Goal: Task Accomplishment & Management: Use online tool/utility

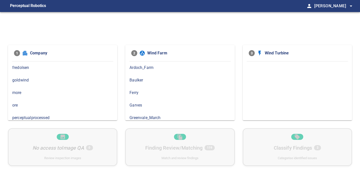
scroll to position [41, 0]
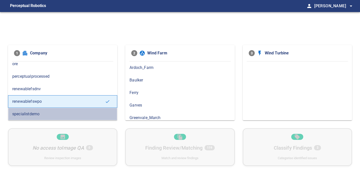
click at [31, 109] on div "specialistdemo" at bounding box center [62, 114] width 109 height 13
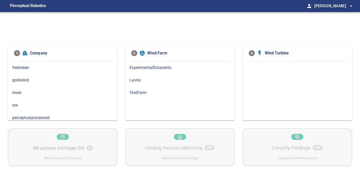
scroll to position [41, 0]
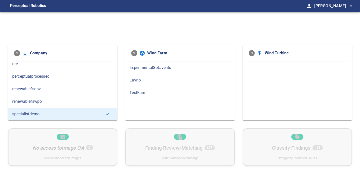
click at [41, 100] on span "renewablefswpo" at bounding box center [62, 101] width 101 height 6
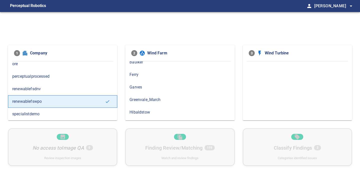
scroll to position [24, 0]
click at [149, 94] on span "Greenvale_March" at bounding box center [180, 94] width 101 height 6
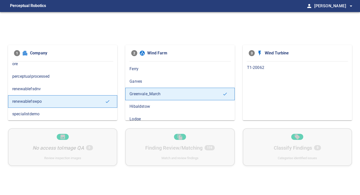
click at [257, 69] on span "T1-20062" at bounding box center [297, 68] width 101 height 6
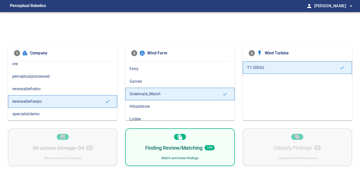
click at [77, 88] on span "renewablefsdnv" at bounding box center [62, 89] width 101 height 6
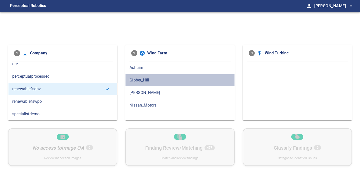
click at [138, 79] on span "Gibbet_Hill" at bounding box center [180, 80] width 101 height 6
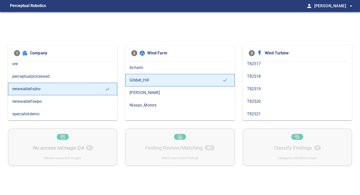
scroll to position [16, 0]
click at [256, 99] on div "T82520" at bounding box center [297, 102] width 109 height 13
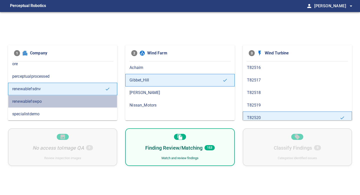
click at [62, 98] on div "renewablefswpo" at bounding box center [62, 101] width 109 height 13
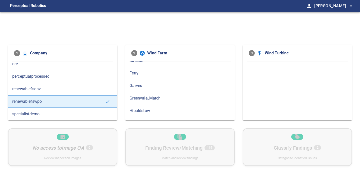
scroll to position [24, 0]
click at [161, 97] on span "Greenvale_March" at bounding box center [180, 94] width 101 height 6
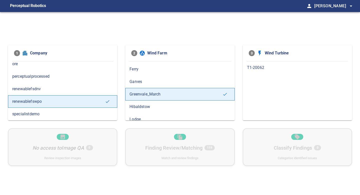
click at [264, 67] on span "T1-20062" at bounding box center [297, 68] width 101 height 6
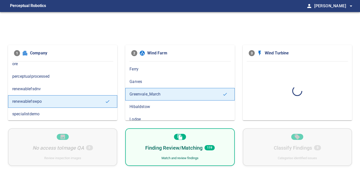
click at [193, 156] on div "Match and review findings" at bounding box center [180, 158] width 37 height 5
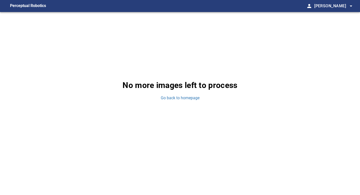
scroll to position [156, 0]
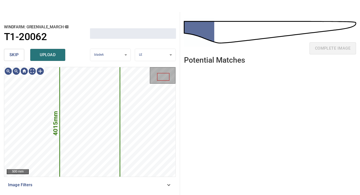
click at [18, 52] on span "skip" at bounding box center [14, 54] width 9 height 7
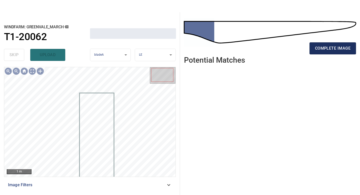
click at [331, 50] on span "complete image" at bounding box center [333, 48] width 36 height 7
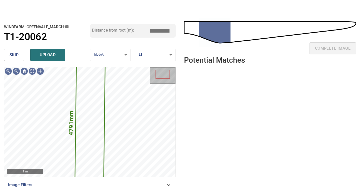
click at [19, 53] on button "skip" at bounding box center [14, 55] width 20 height 12
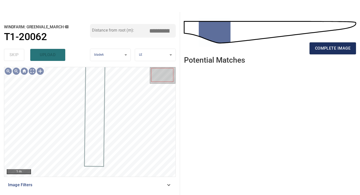
click at [340, 50] on span "complete image" at bounding box center [333, 48] width 36 height 7
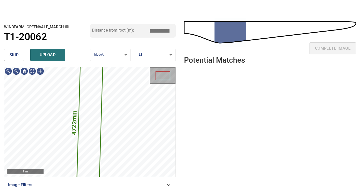
click at [18, 54] on span "skip" at bounding box center [14, 54] width 9 height 7
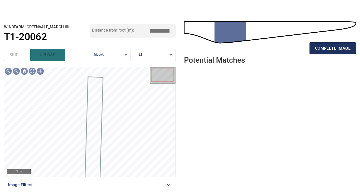
click at [323, 47] on span "complete image" at bounding box center [333, 48] width 36 height 7
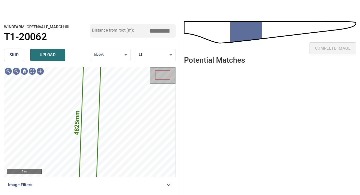
click at [16, 52] on span "skip" at bounding box center [14, 54] width 9 height 7
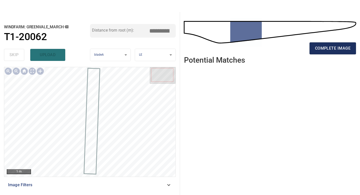
click at [329, 49] on span "complete image" at bounding box center [333, 48] width 36 height 7
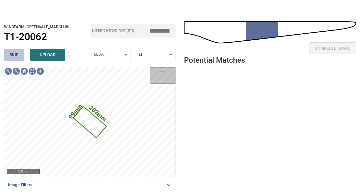
click at [17, 56] on span "skip" at bounding box center [14, 54] width 9 height 7
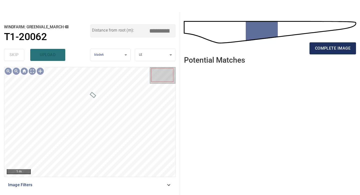
click at [329, 51] on span "complete image" at bounding box center [333, 48] width 36 height 7
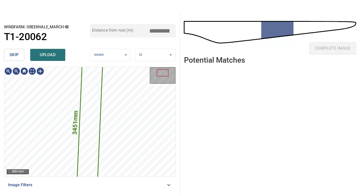
click at [19, 58] on button "skip" at bounding box center [14, 55] width 20 height 12
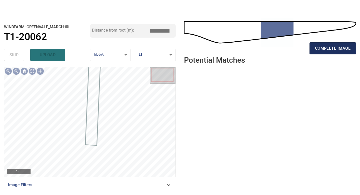
click at [329, 47] on span "complete image" at bounding box center [333, 48] width 36 height 7
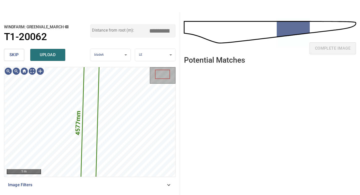
click at [21, 55] on button "skip" at bounding box center [14, 55] width 20 height 12
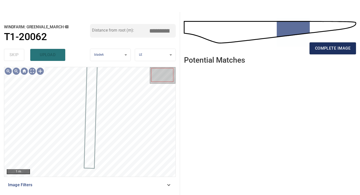
click at [323, 50] on span "complete image" at bounding box center [333, 48] width 36 height 7
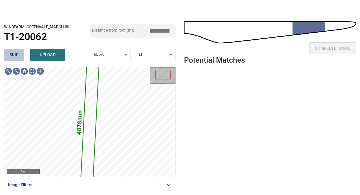
click at [10, 58] on button "skip" at bounding box center [14, 55] width 20 height 12
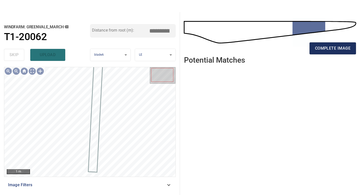
click at [322, 50] on span "complete image" at bounding box center [333, 48] width 36 height 7
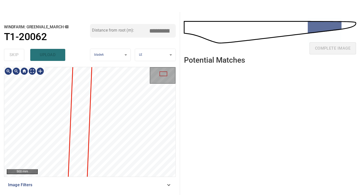
click at [114, 180] on div "500 mm Image Filters" at bounding box center [90, 129] width 172 height 124
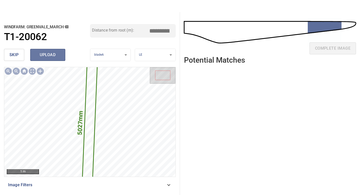
click at [53, 57] on span "upload" at bounding box center [48, 54] width 24 height 7
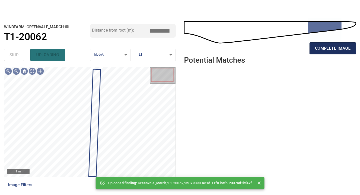
click at [321, 48] on span "complete image" at bounding box center [333, 48] width 36 height 7
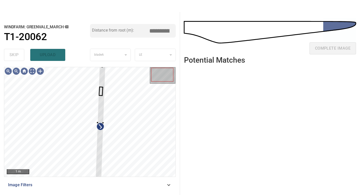
click at [102, 65] on div "**********" at bounding box center [90, 103] width 180 height 183
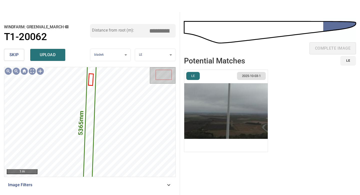
click at [230, 106] on img "button" at bounding box center [226, 111] width 84 height 82
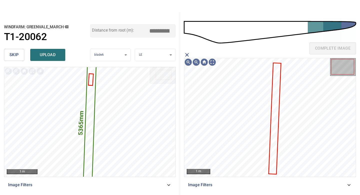
click at [276, 88] on icon at bounding box center [275, 118] width 12 height 110
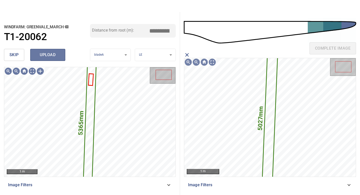
click at [52, 53] on span "upload" at bounding box center [48, 54] width 24 height 7
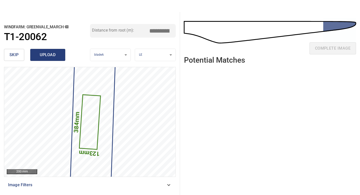
click at [48, 56] on span "upload" at bounding box center [48, 54] width 24 height 7
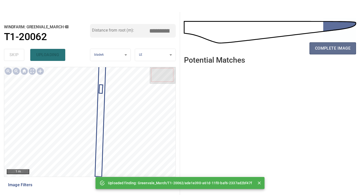
click at [335, 44] on button "complete image" at bounding box center [333, 48] width 47 height 12
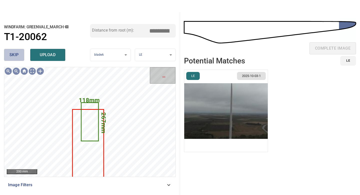
click at [21, 52] on button "skip" at bounding box center [14, 55] width 20 height 12
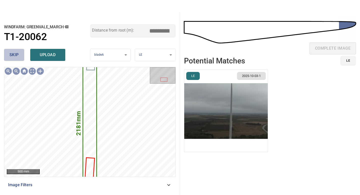
click at [21, 52] on button "skip" at bounding box center [14, 55] width 20 height 12
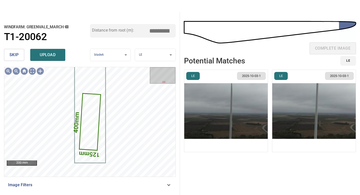
click at [21, 52] on button "skip" at bounding box center [14, 55] width 20 height 12
click at [301, 110] on img "button" at bounding box center [314, 111] width 84 height 82
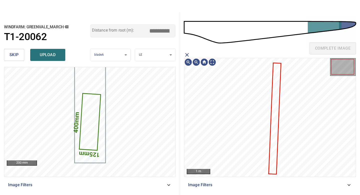
click at [186, 55] on icon "close matching imageResolution:" at bounding box center [187, 55] width 6 height 6
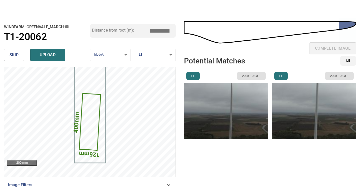
click at [224, 96] on img "button" at bounding box center [226, 111] width 84 height 82
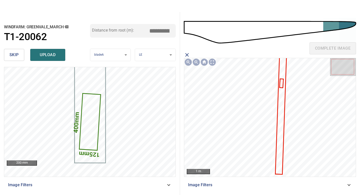
click at [282, 81] on icon at bounding box center [281, 83] width 3 height 8
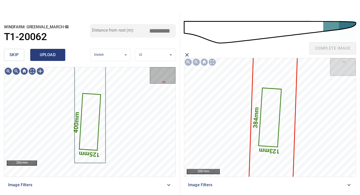
click at [56, 54] on span "upload" at bounding box center [48, 54] width 24 height 7
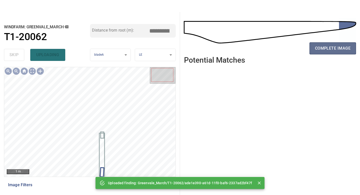
click at [338, 44] on button "complete image" at bounding box center [333, 48] width 47 height 12
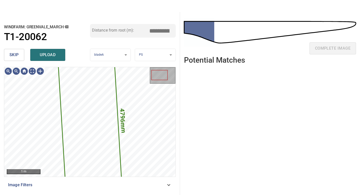
click at [20, 55] on button "skip" at bounding box center [14, 55] width 20 height 12
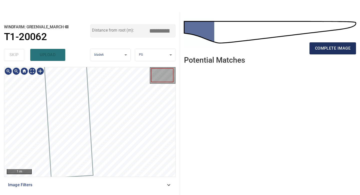
click at [334, 47] on span "complete image" at bounding box center [333, 48] width 36 height 7
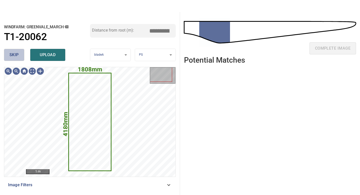
click at [19, 53] on button "skip" at bounding box center [14, 55] width 20 height 12
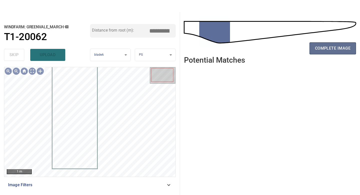
click at [330, 48] on span "complete image" at bounding box center [333, 48] width 36 height 7
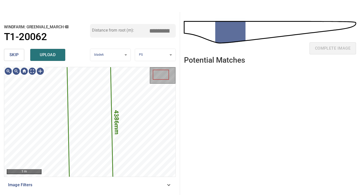
click at [11, 45] on div "windfarm: Greenvale_March T1-20062 Distance from root (m): *****" at bounding box center [90, 35] width 172 height 23
click at [16, 55] on span "skip" at bounding box center [14, 54] width 9 height 7
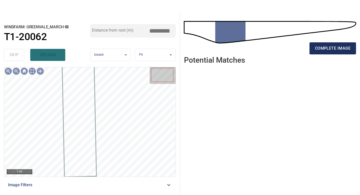
click at [329, 50] on span "complete image" at bounding box center [333, 48] width 36 height 7
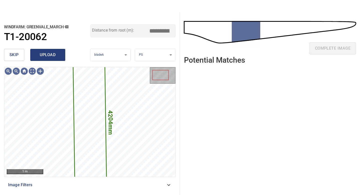
click at [39, 55] on span "upload" at bounding box center [48, 54] width 24 height 7
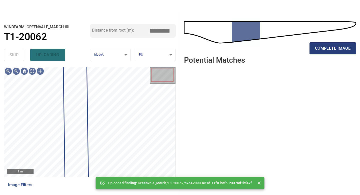
click at [11, 54] on div "skip uploading" at bounding box center [47, 55] width 86 height 16
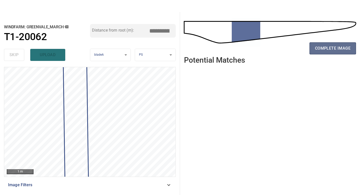
click at [322, 48] on span "complete image" at bounding box center [333, 48] width 36 height 7
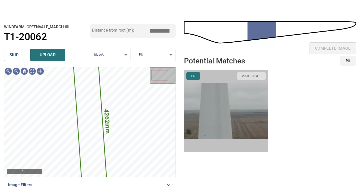
click at [250, 100] on img "button" at bounding box center [226, 111] width 84 height 82
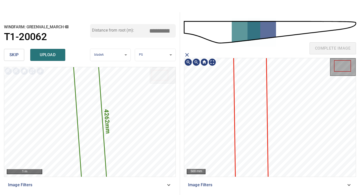
click at [254, 95] on icon at bounding box center [251, 123] width 34 height 159
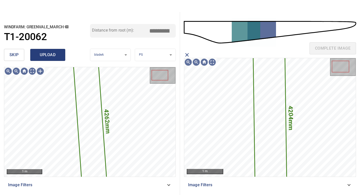
click at [53, 55] on span "upload" at bounding box center [48, 54] width 24 height 7
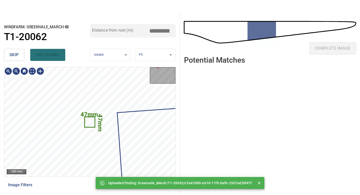
click at [18, 54] on span "skip" at bounding box center [14, 54] width 9 height 7
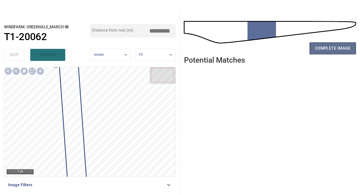
click at [337, 46] on span "complete image" at bounding box center [333, 48] width 36 height 7
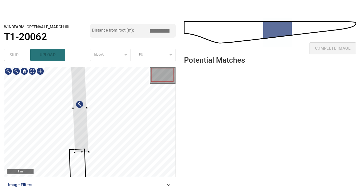
click at [84, 126] on div at bounding box center [80, 108] width 18 height 88
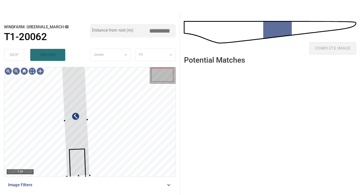
click at [66, 178] on div "1 m Image Filters" at bounding box center [90, 129] width 172 height 124
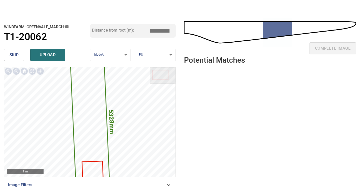
drag, startPoint x: 161, startPoint y: 30, endPoint x: 139, endPoint y: 30, distance: 22.3
click at [139, 30] on div "Distance from root (m): *****" at bounding box center [133, 31] width 86 height 14
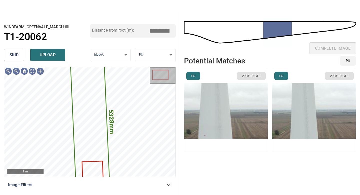
type input "*****"
click at [221, 95] on img "button" at bounding box center [226, 111] width 84 height 82
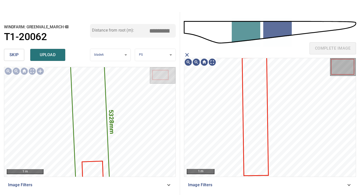
click at [258, 90] on icon at bounding box center [255, 116] width 25 height 117
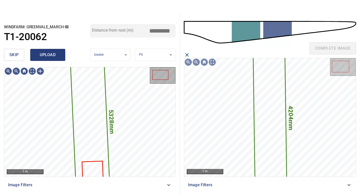
click at [55, 57] on span "upload" at bounding box center [48, 54] width 24 height 7
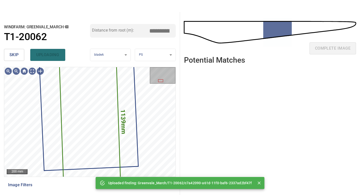
click at [13, 55] on span "skip" at bounding box center [14, 54] width 9 height 7
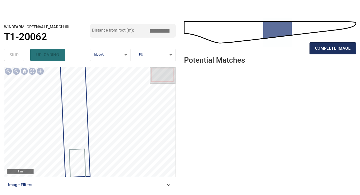
click at [337, 44] on button "complete image" at bounding box center [333, 48] width 47 height 12
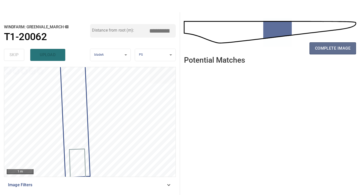
click at [337, 47] on span "complete image" at bounding box center [333, 48] width 36 height 7
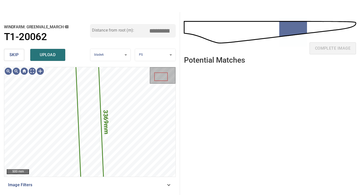
click at [19, 55] on button "skip" at bounding box center [14, 55] width 20 height 12
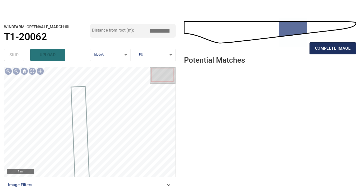
click at [316, 52] on button "complete image" at bounding box center [333, 48] width 47 height 12
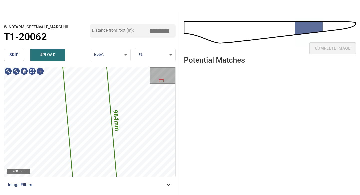
click at [16, 58] on span "skip" at bounding box center [14, 54] width 9 height 7
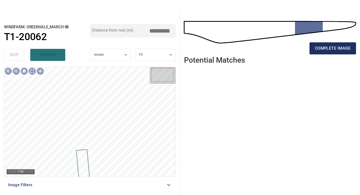
click at [326, 47] on span "complete image" at bounding box center [333, 48] width 36 height 7
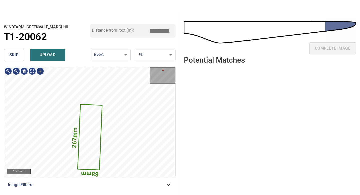
click at [152, 54] on body "**********" at bounding box center [180, 97] width 360 height 195
click at [152, 54] on li "LE" at bounding box center [155, 55] width 41 height 8
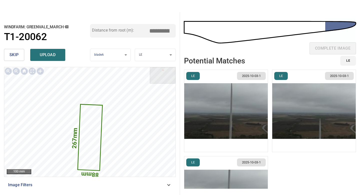
click at [247, 116] on img "button" at bounding box center [226, 111] width 84 height 82
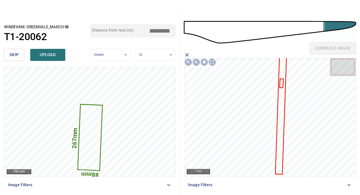
click at [281, 81] on icon at bounding box center [281, 83] width 3 height 8
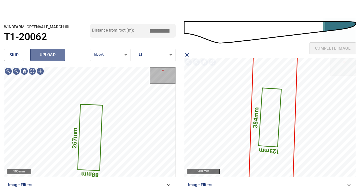
click at [50, 52] on span "upload" at bounding box center [48, 54] width 24 height 7
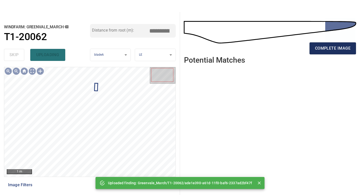
click at [331, 47] on span "complete image" at bounding box center [333, 48] width 36 height 7
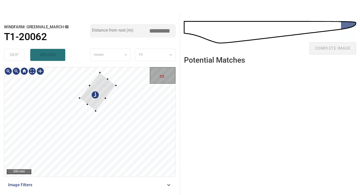
click at [96, 109] on div at bounding box center [98, 92] width 37 height 38
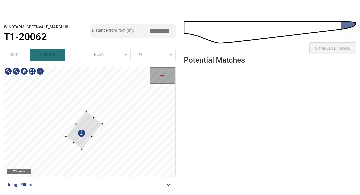
click at [91, 126] on div at bounding box center [84, 130] width 36 height 38
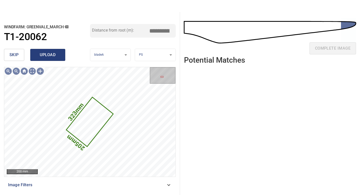
click at [46, 55] on span "upload" at bounding box center [48, 54] width 24 height 7
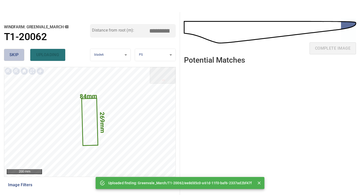
click at [16, 53] on span "skip" at bounding box center [14, 54] width 9 height 7
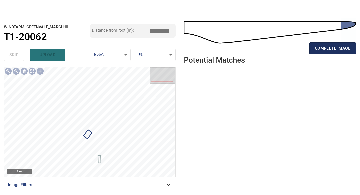
click at [325, 50] on span "complete image" at bounding box center [333, 48] width 36 height 7
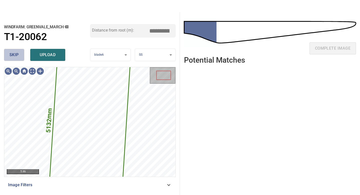
click at [16, 56] on span "skip" at bounding box center [14, 54] width 9 height 7
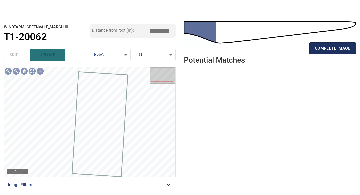
click at [329, 47] on span "complete image" at bounding box center [333, 48] width 36 height 7
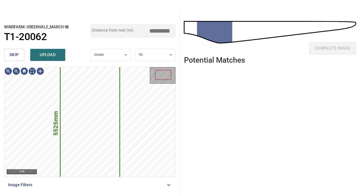
click at [18, 52] on span "skip" at bounding box center [14, 54] width 9 height 7
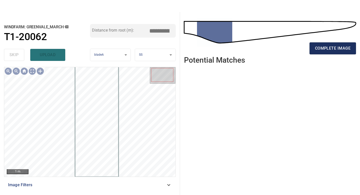
click at [335, 49] on span "complete image" at bounding box center [333, 48] width 36 height 7
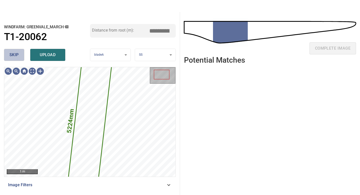
click at [13, 56] on span "skip" at bounding box center [14, 54] width 9 height 7
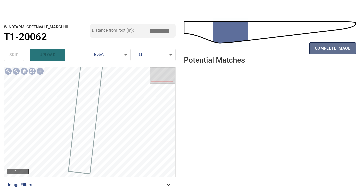
click at [336, 46] on span "complete image" at bounding box center [333, 48] width 36 height 7
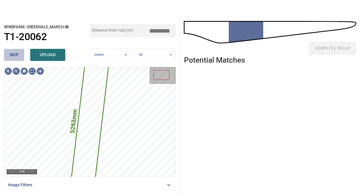
click at [9, 51] on button "skip" at bounding box center [14, 55] width 20 height 12
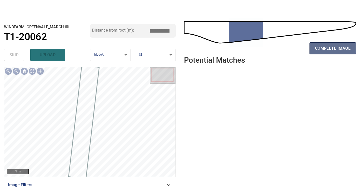
click at [324, 50] on span "complete image" at bounding box center [333, 48] width 36 height 7
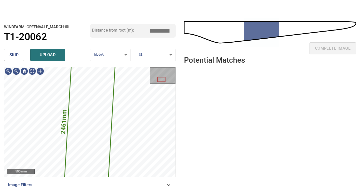
click at [15, 54] on span "skip" at bounding box center [14, 54] width 9 height 7
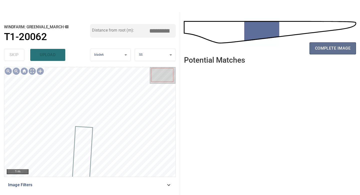
click at [329, 52] on button "complete image" at bounding box center [333, 48] width 47 height 12
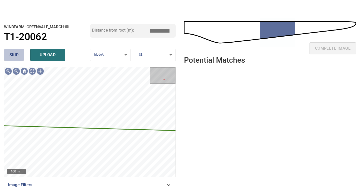
click at [17, 58] on span "skip" at bounding box center [14, 54] width 9 height 7
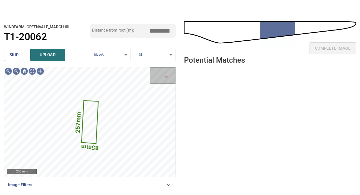
click at [17, 58] on span "skip" at bounding box center [14, 54] width 9 height 7
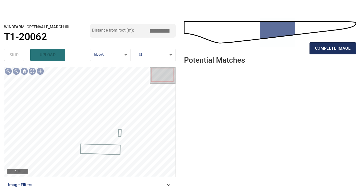
click at [324, 52] on button "complete image" at bounding box center [333, 48] width 47 height 12
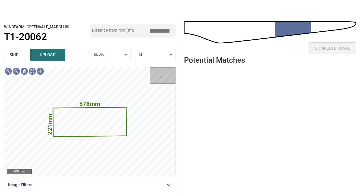
click at [14, 56] on span "skip" at bounding box center [14, 54] width 9 height 7
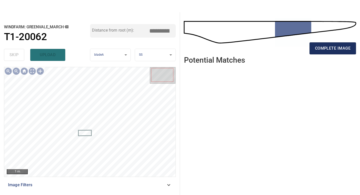
click at [320, 50] on span "complete image" at bounding box center [333, 48] width 36 height 7
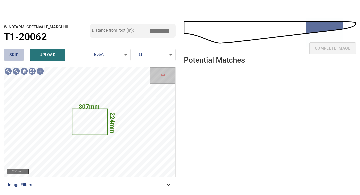
click at [18, 57] on span "skip" at bounding box center [14, 54] width 9 height 7
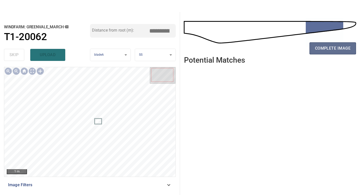
click at [324, 49] on span "complete image" at bounding box center [333, 48] width 36 height 7
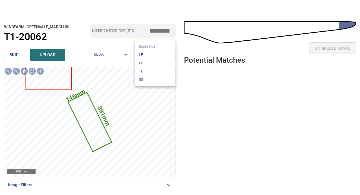
click at [146, 56] on body "**********" at bounding box center [180, 97] width 360 height 195
click at [146, 62] on li "PS" at bounding box center [155, 63] width 41 height 8
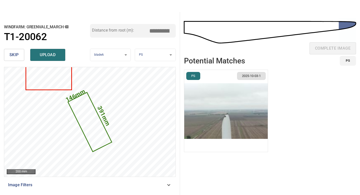
click at [235, 102] on img "button" at bounding box center [226, 111] width 84 height 82
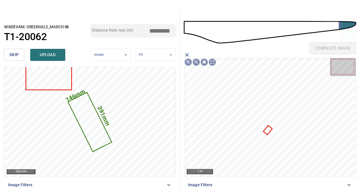
click at [268, 128] on icon at bounding box center [268, 130] width 8 height 8
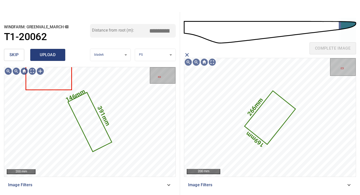
click at [50, 56] on span "upload" at bounding box center [48, 54] width 24 height 7
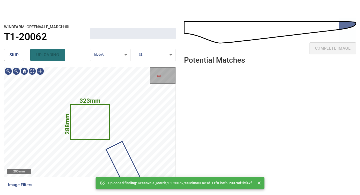
click at [23, 57] on button "skip" at bounding box center [14, 55] width 20 height 12
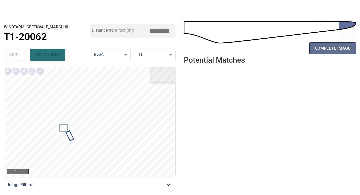
click at [335, 49] on span "complete image" at bounding box center [333, 48] width 36 height 7
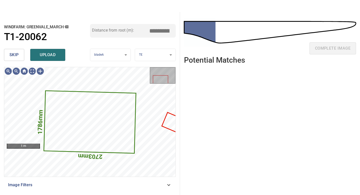
click at [17, 52] on span "skip" at bounding box center [14, 54] width 9 height 7
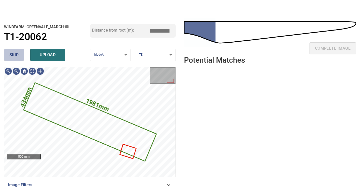
click at [17, 52] on span "skip" at bounding box center [14, 54] width 9 height 7
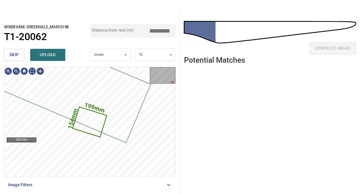
click at [17, 52] on span "skip" at bounding box center [14, 54] width 9 height 7
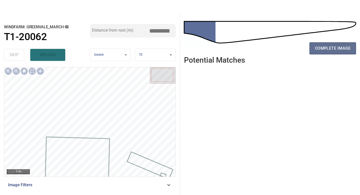
click at [342, 47] on span "complete image" at bounding box center [333, 48] width 36 height 7
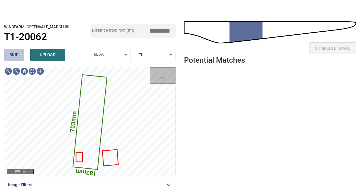
click at [15, 59] on button "skip" at bounding box center [14, 55] width 20 height 12
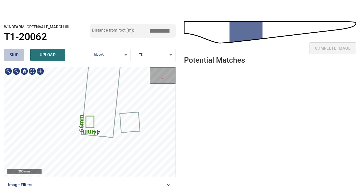
click at [15, 59] on button "skip" at bounding box center [14, 55] width 20 height 12
type input "*****"
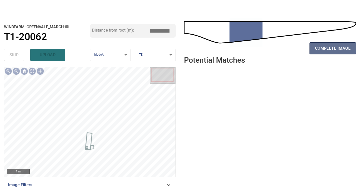
click at [329, 51] on span "complete image" at bounding box center [333, 48] width 36 height 7
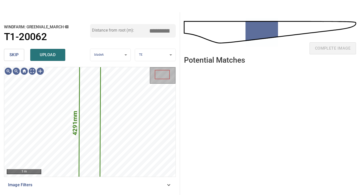
click at [12, 52] on span "skip" at bounding box center [14, 54] width 9 height 7
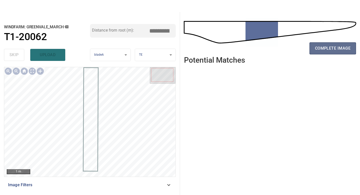
click at [327, 42] on button "complete image" at bounding box center [333, 48] width 47 height 12
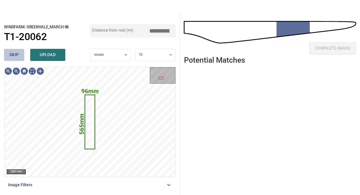
click at [17, 57] on span "skip" at bounding box center [14, 54] width 9 height 7
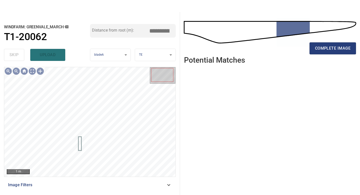
click at [315, 55] on div "complete image" at bounding box center [270, 50] width 172 height 20
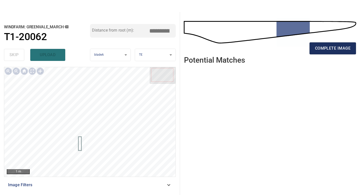
click at [317, 48] on span "complete image" at bounding box center [333, 48] width 36 height 7
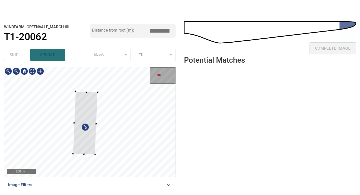
click at [83, 137] on div at bounding box center [85, 122] width 25 height 63
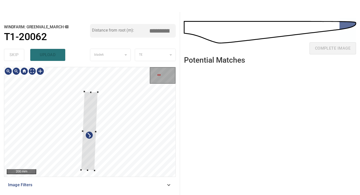
click at [81, 171] on div at bounding box center [89, 122] width 171 height 110
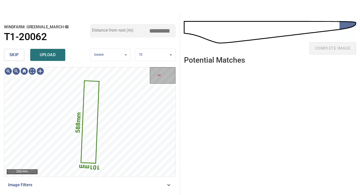
click at [142, 60] on body "**********" at bounding box center [180, 97] width 360 height 195
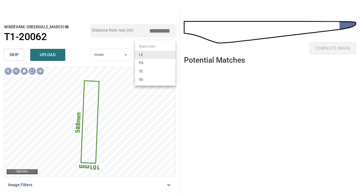
click at [142, 65] on li "PS" at bounding box center [155, 63] width 41 height 8
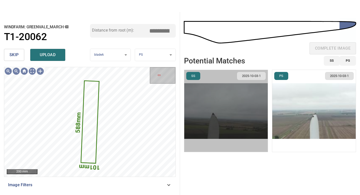
click at [228, 103] on img "button" at bounding box center [226, 111] width 84 height 82
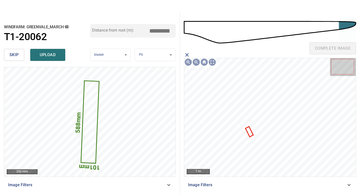
click at [249, 130] on icon at bounding box center [249, 131] width 7 height 9
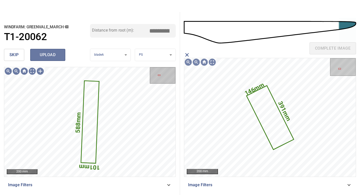
click at [59, 56] on span "upload" at bounding box center [48, 54] width 24 height 7
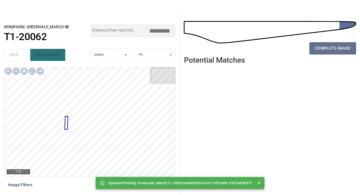
click at [324, 46] on span "complete image" at bounding box center [333, 48] width 36 height 7
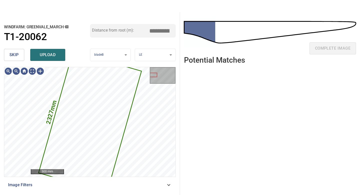
click at [13, 53] on span "skip" at bounding box center [14, 54] width 9 height 7
